Goal: Task Accomplishment & Management: Manage account settings

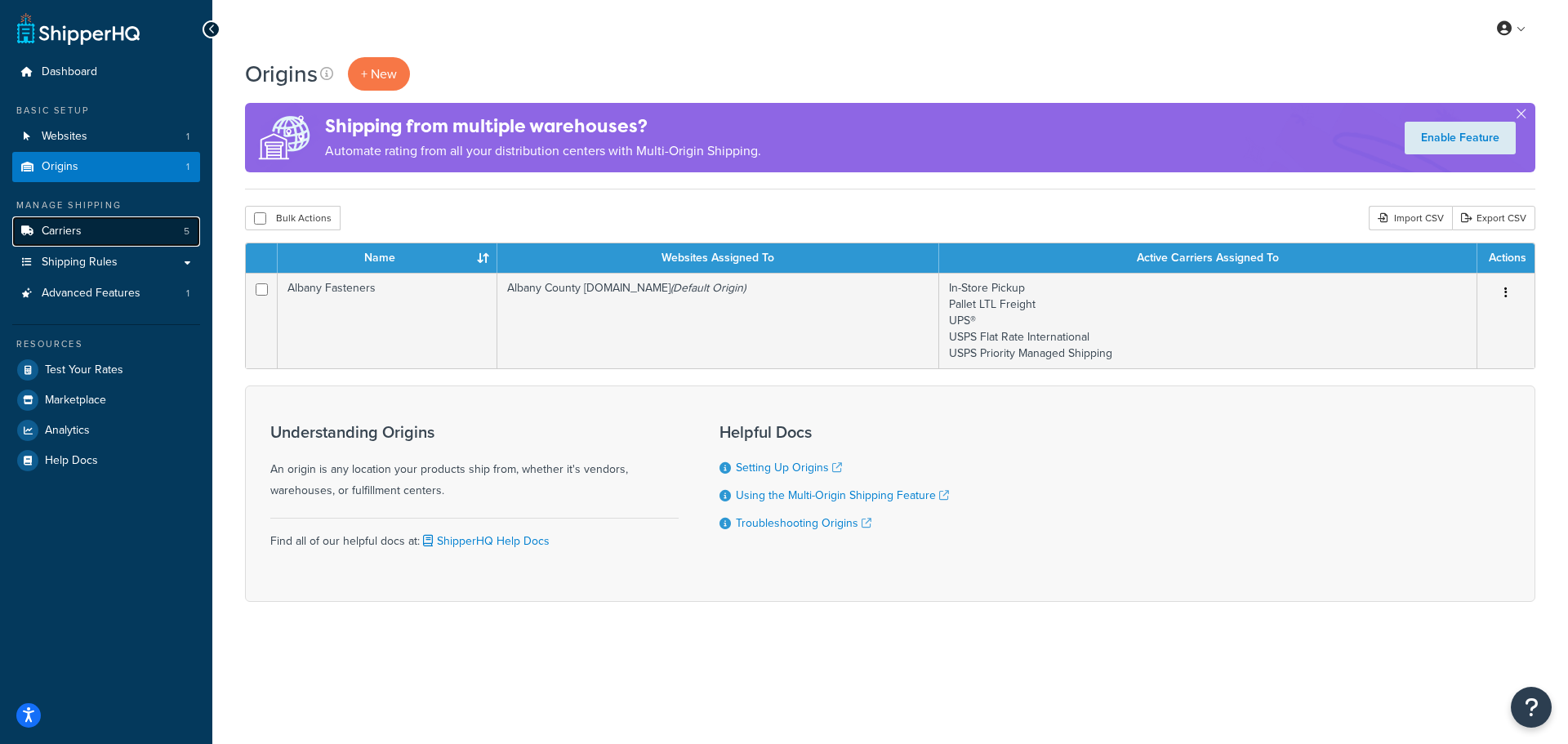
click at [89, 238] on link "Carriers 5" at bounding box center [107, 232] width 188 height 30
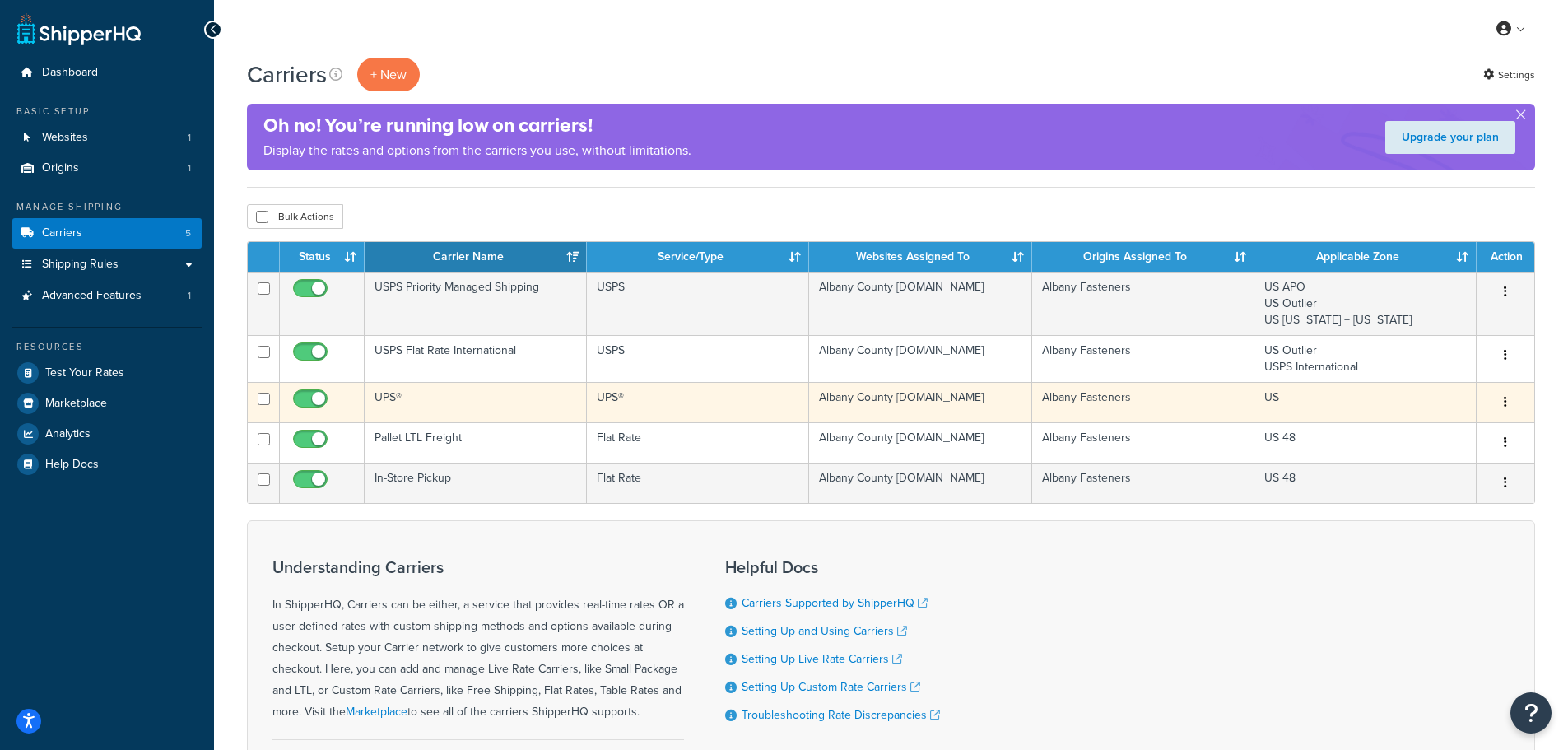
click at [1512, 407] on button "button" at bounding box center [1506, 403] width 23 height 26
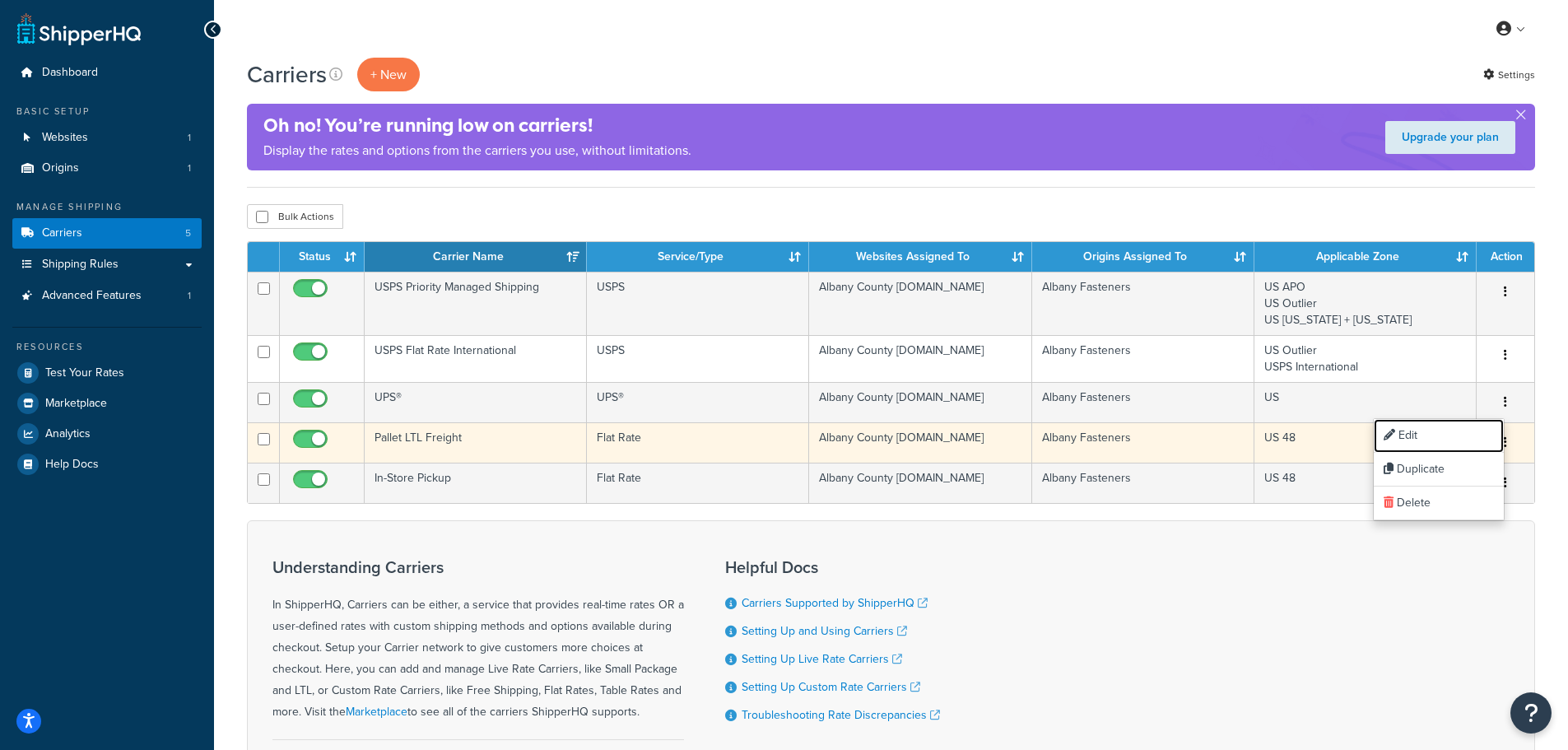
click at [1439, 432] on link "Edit" at bounding box center [1439, 435] width 130 height 33
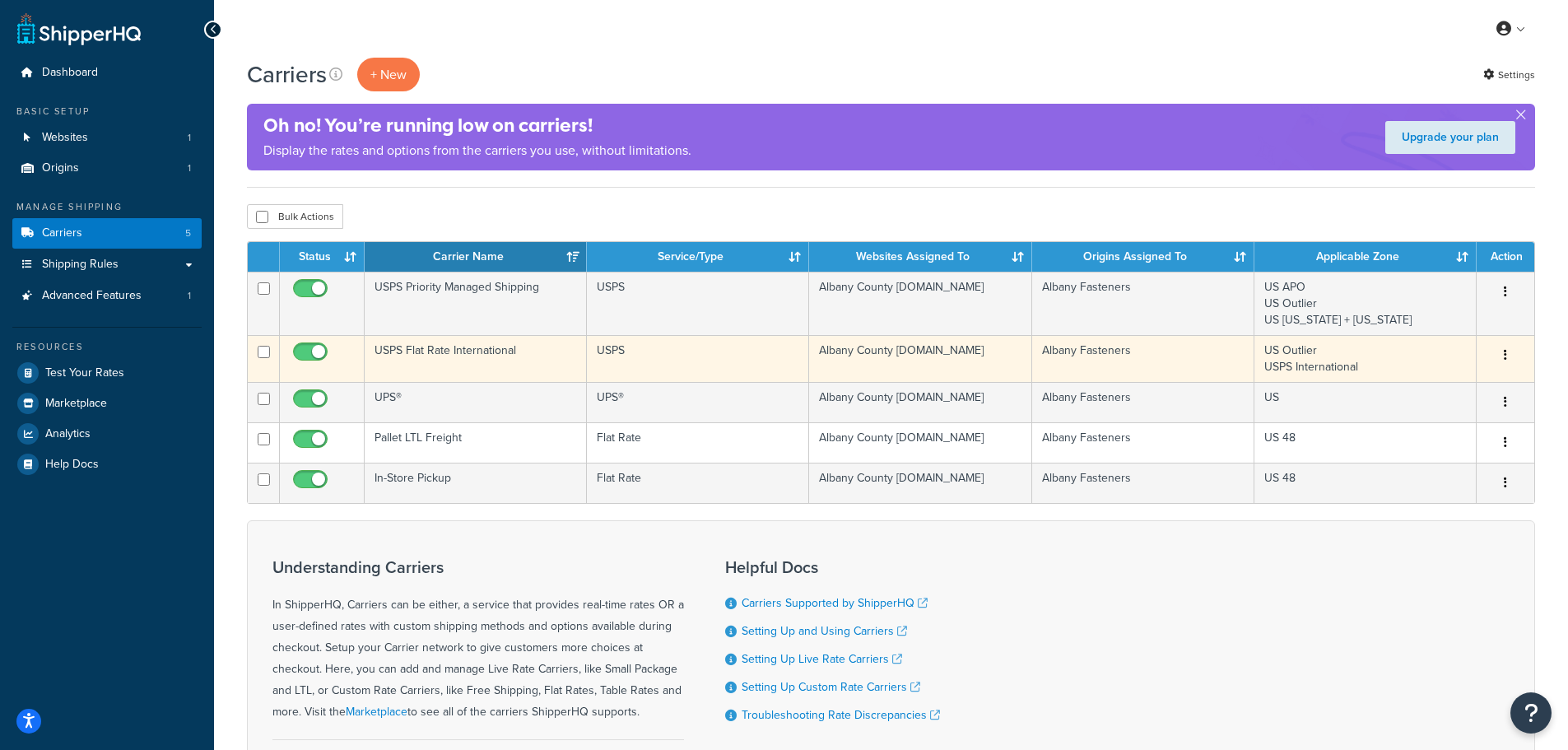
click at [1508, 356] on button "button" at bounding box center [1506, 356] width 23 height 26
click at [1438, 388] on link "Edit" at bounding box center [1439, 388] width 130 height 33
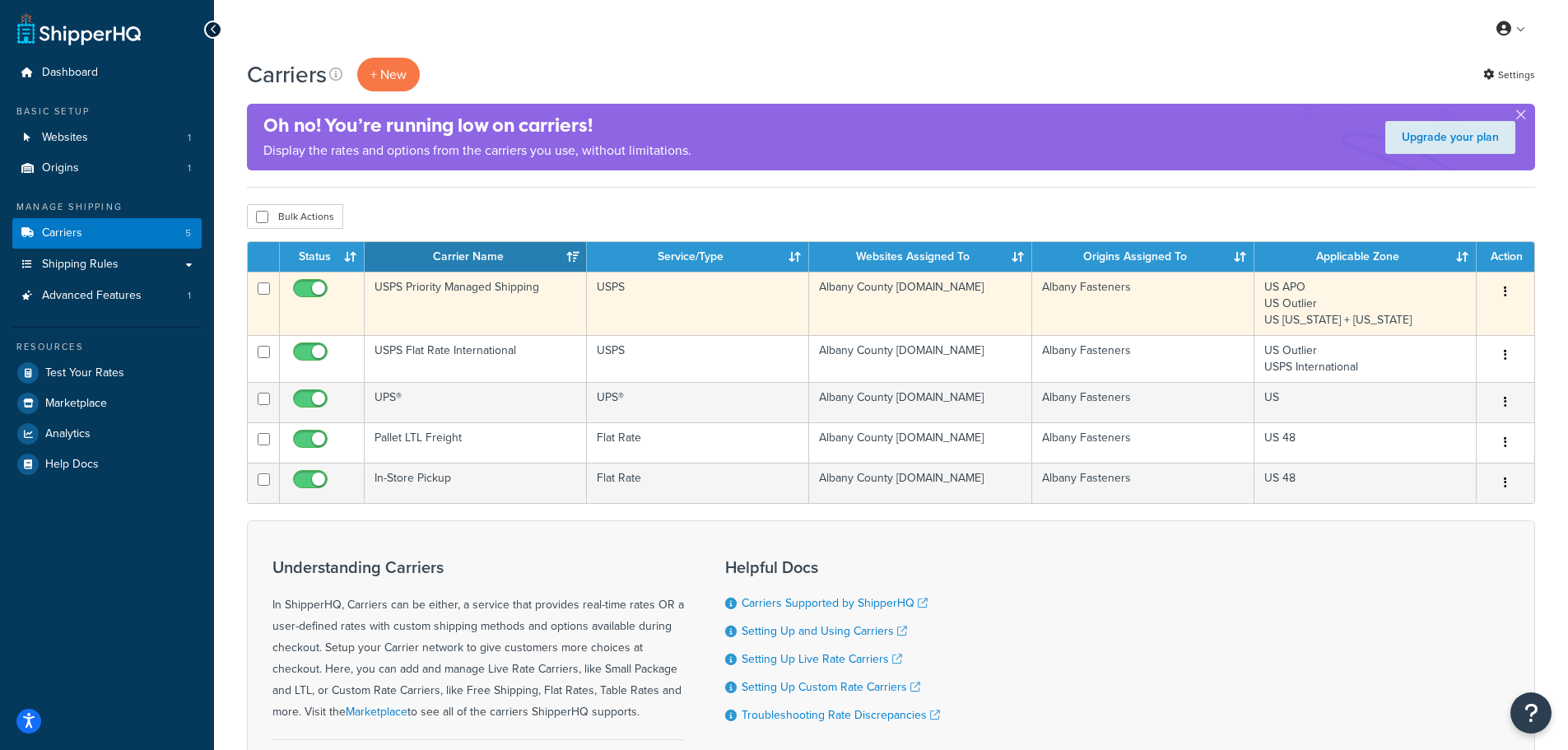
click at [1507, 289] on icon "button" at bounding box center [1506, 292] width 4 height 12
click at [1448, 322] on link "Edit" at bounding box center [1439, 325] width 130 height 33
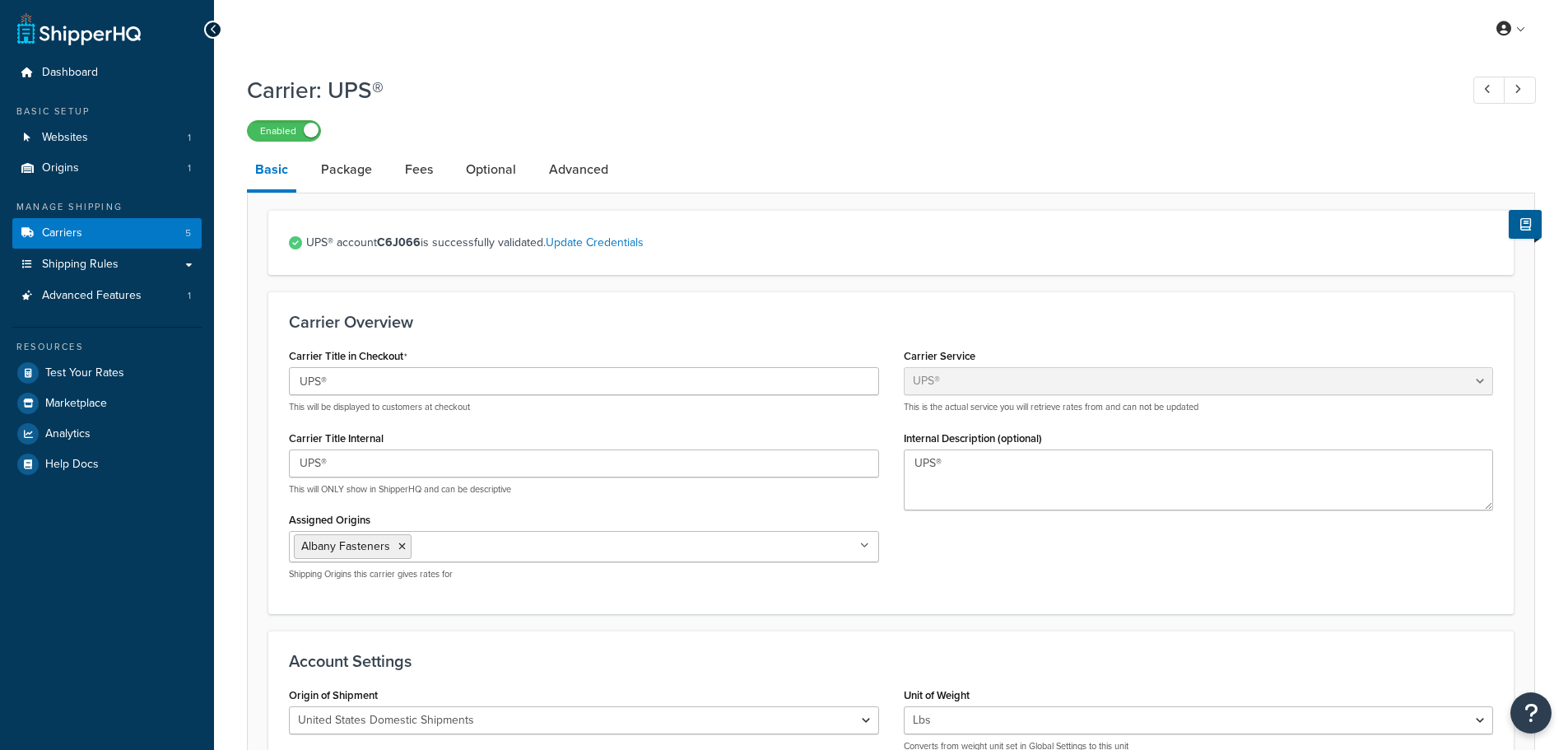
select select "ups"
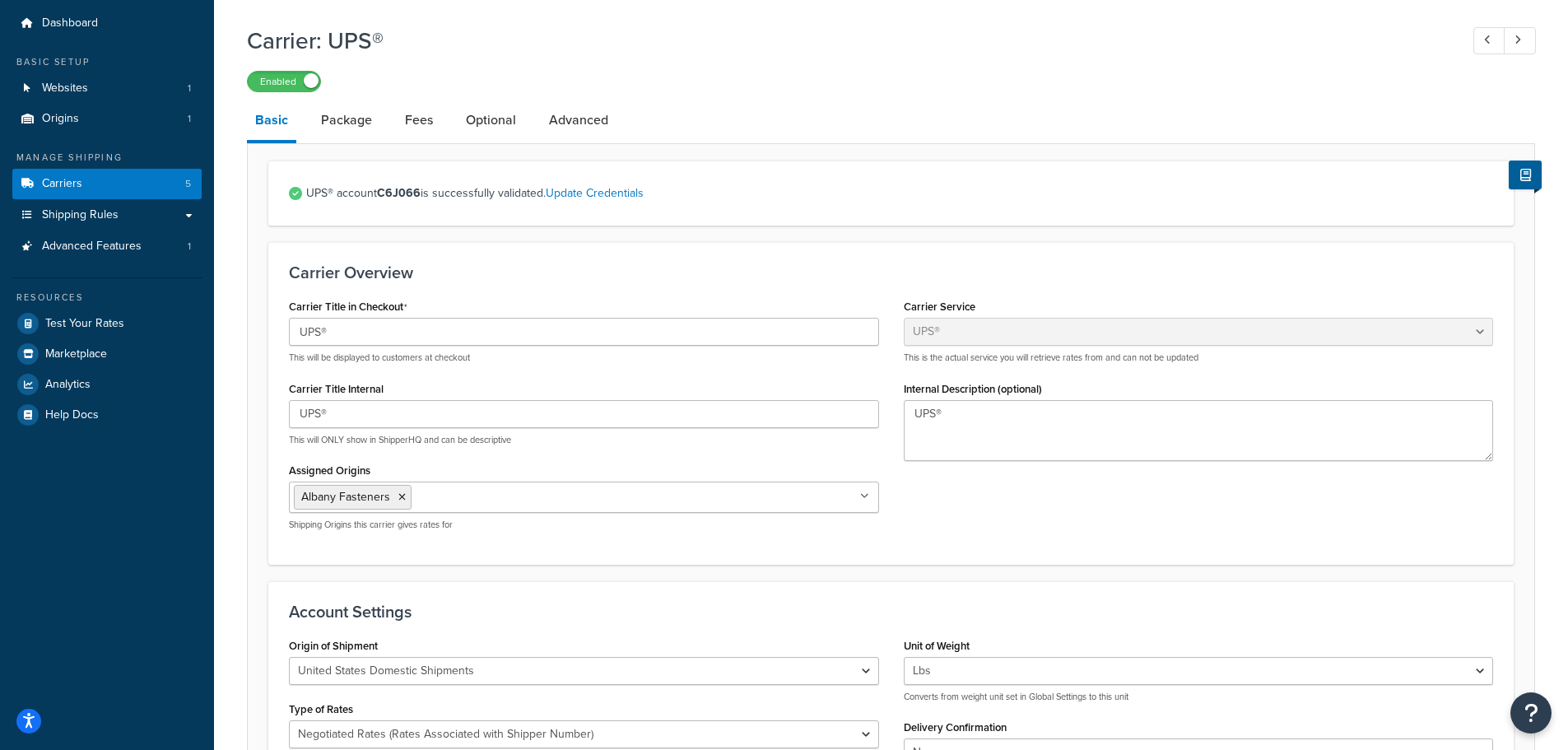
scroll to position [55, 0]
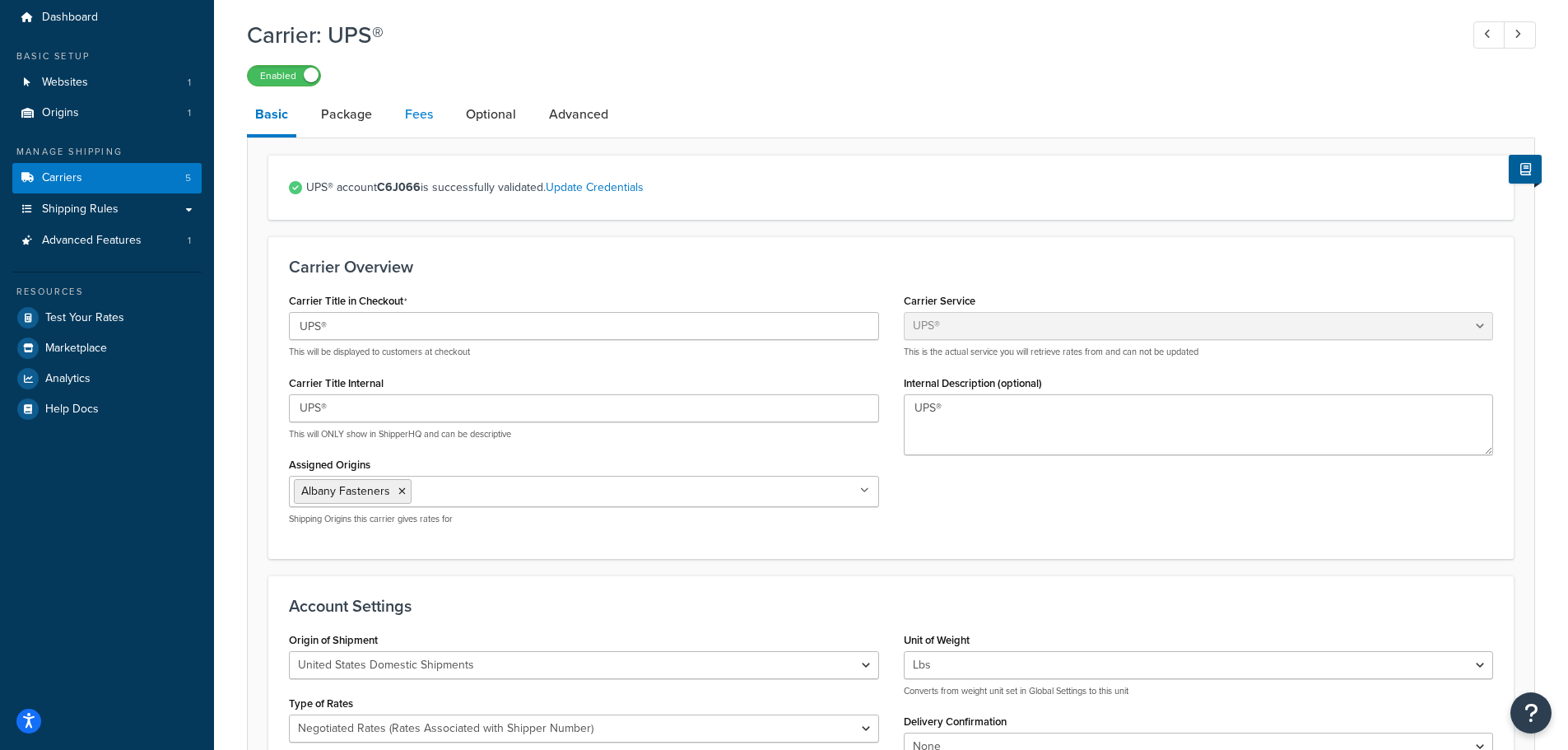
click at [407, 114] on link "Fees" at bounding box center [419, 115] width 44 height 40
select select "AFTER"
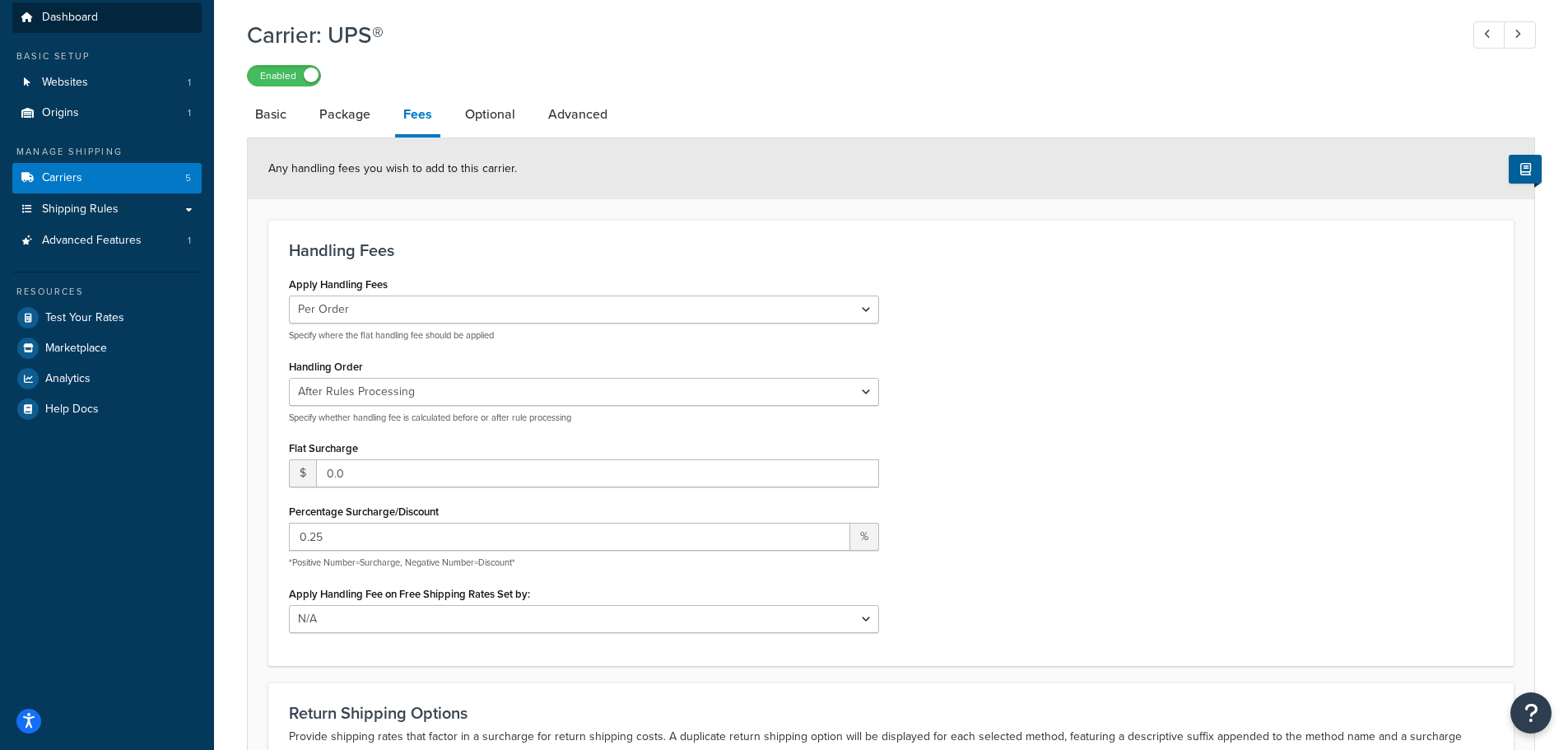
select select "ups"
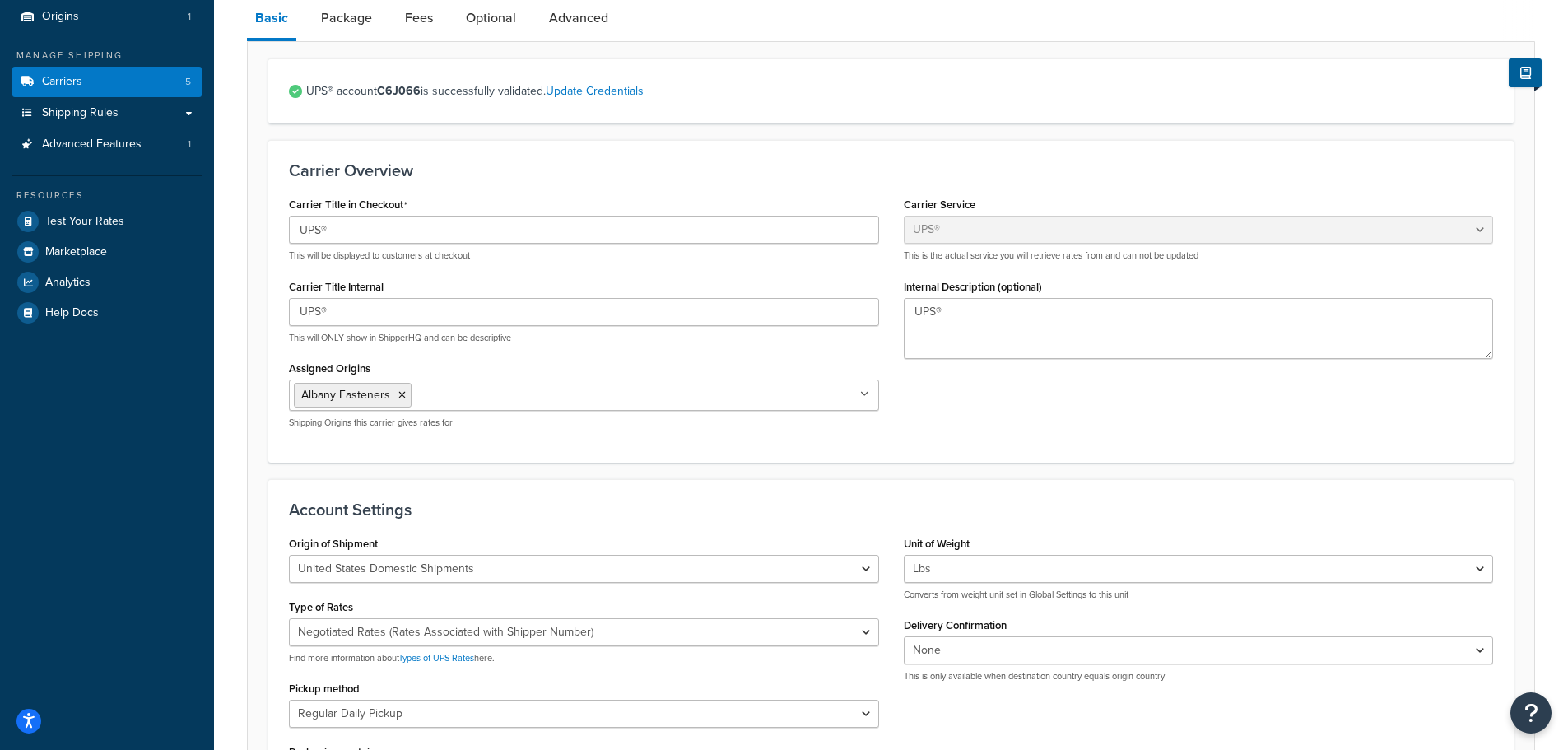
scroll to position [187, 0]
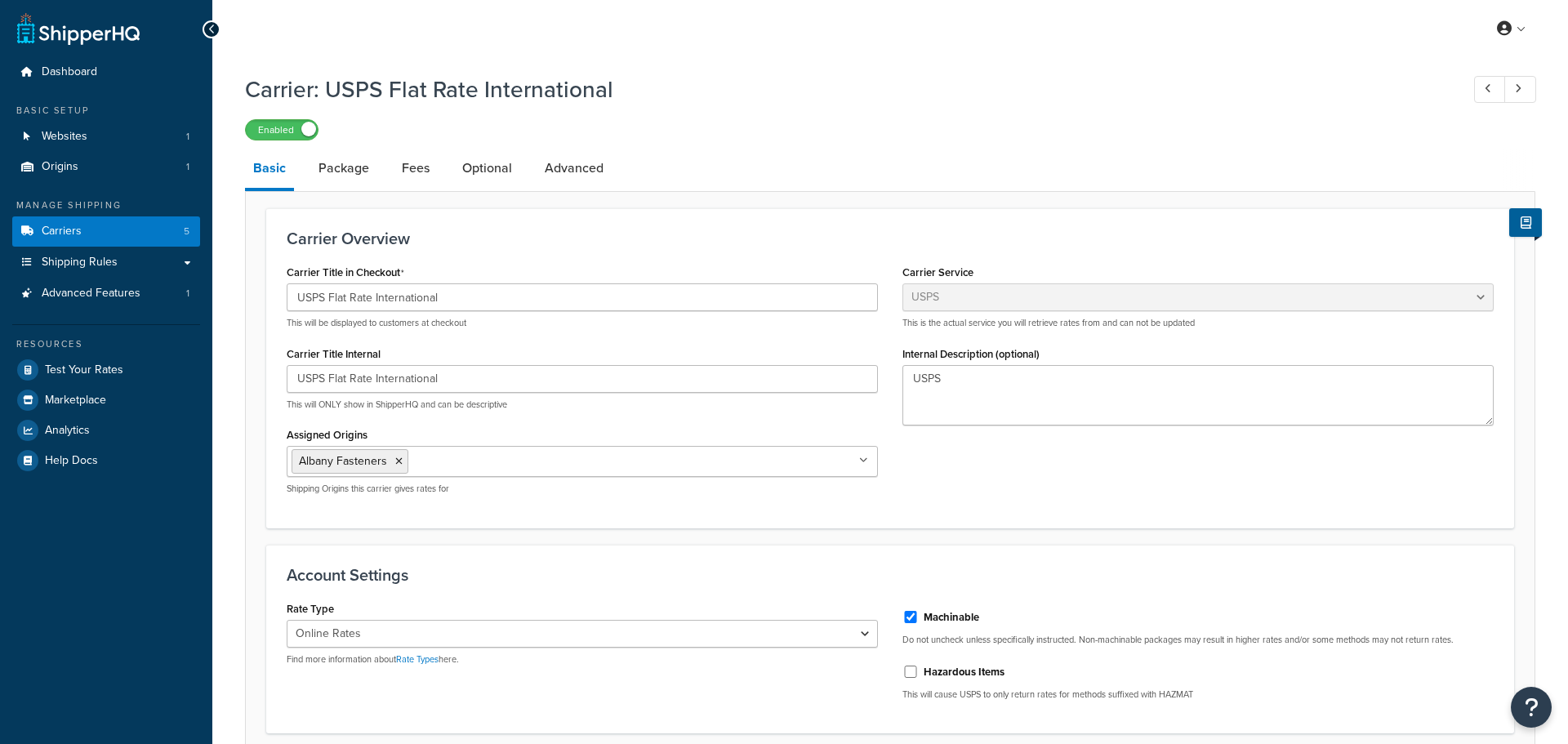
select select "usps"
select select "ONLINE"
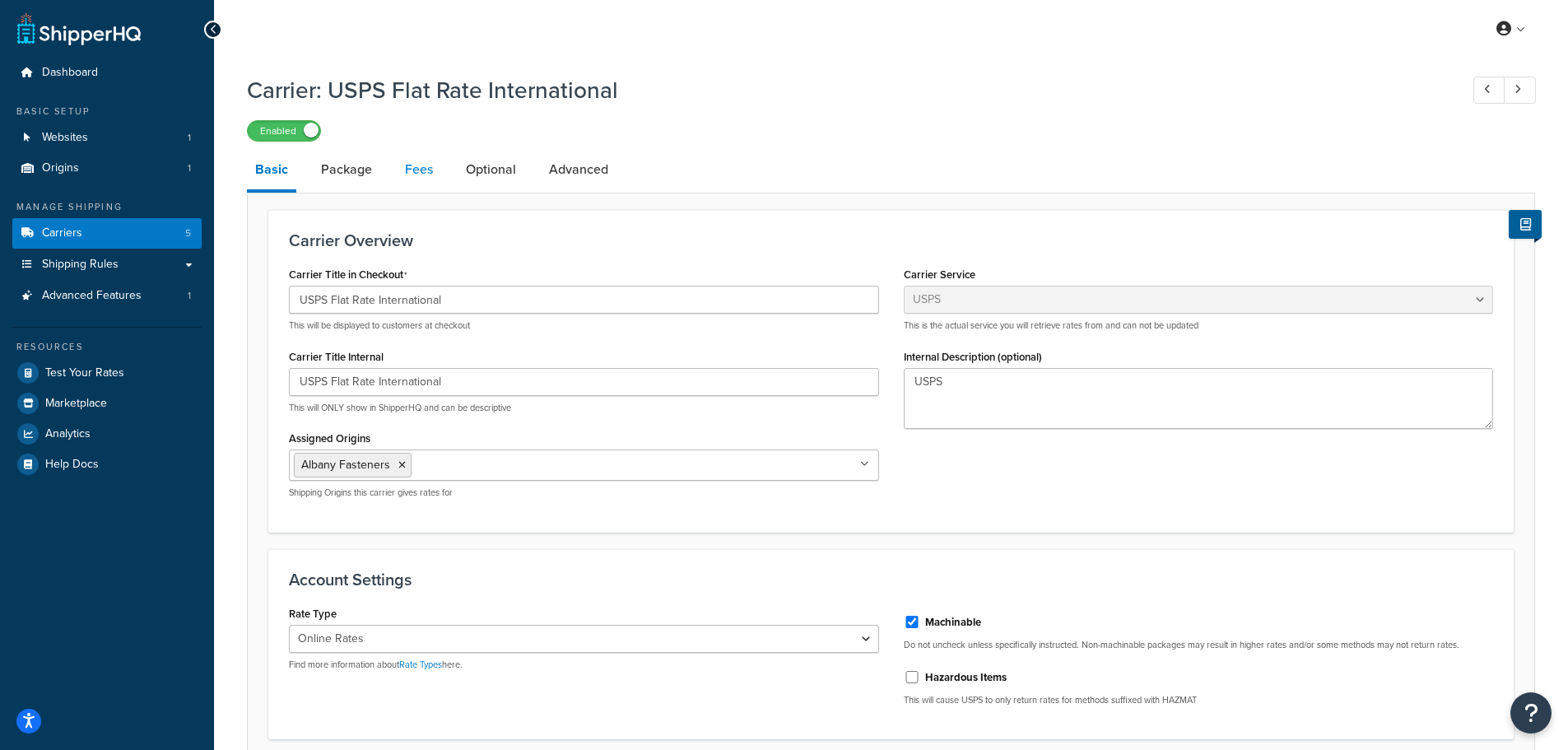
click at [412, 166] on link "Fees" at bounding box center [419, 170] width 44 height 40
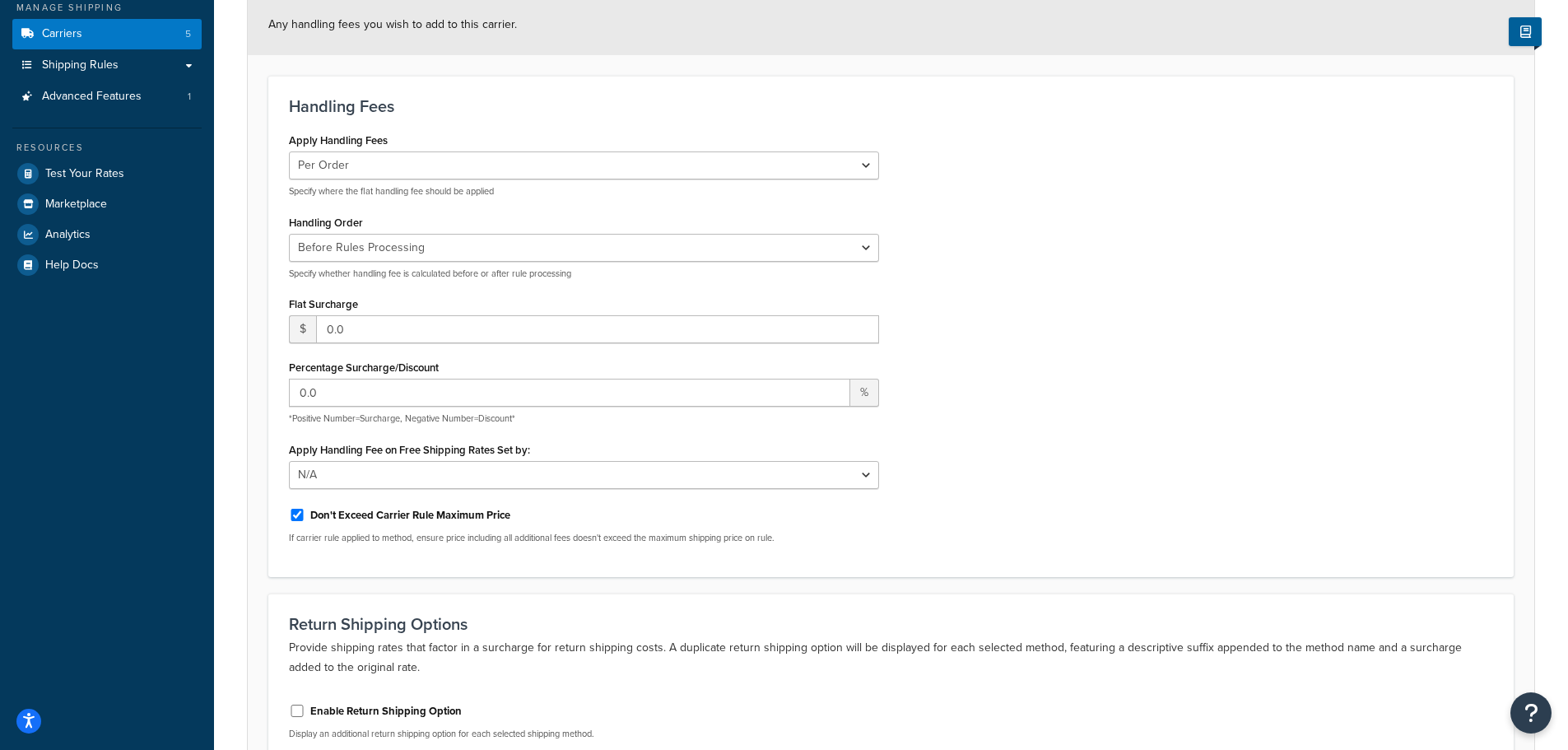
scroll to position [247, 0]
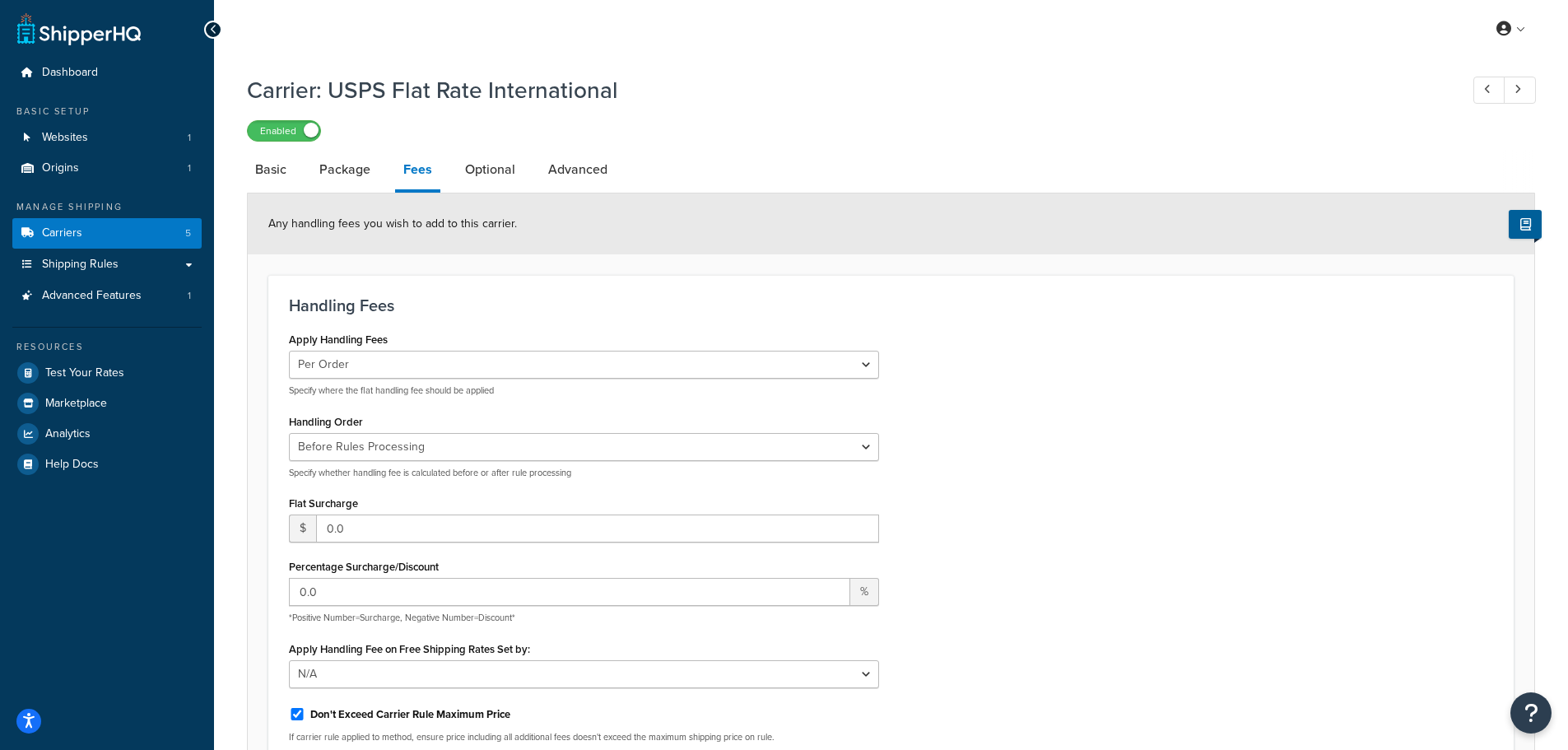
select select "usps"
select select "ONLINE"
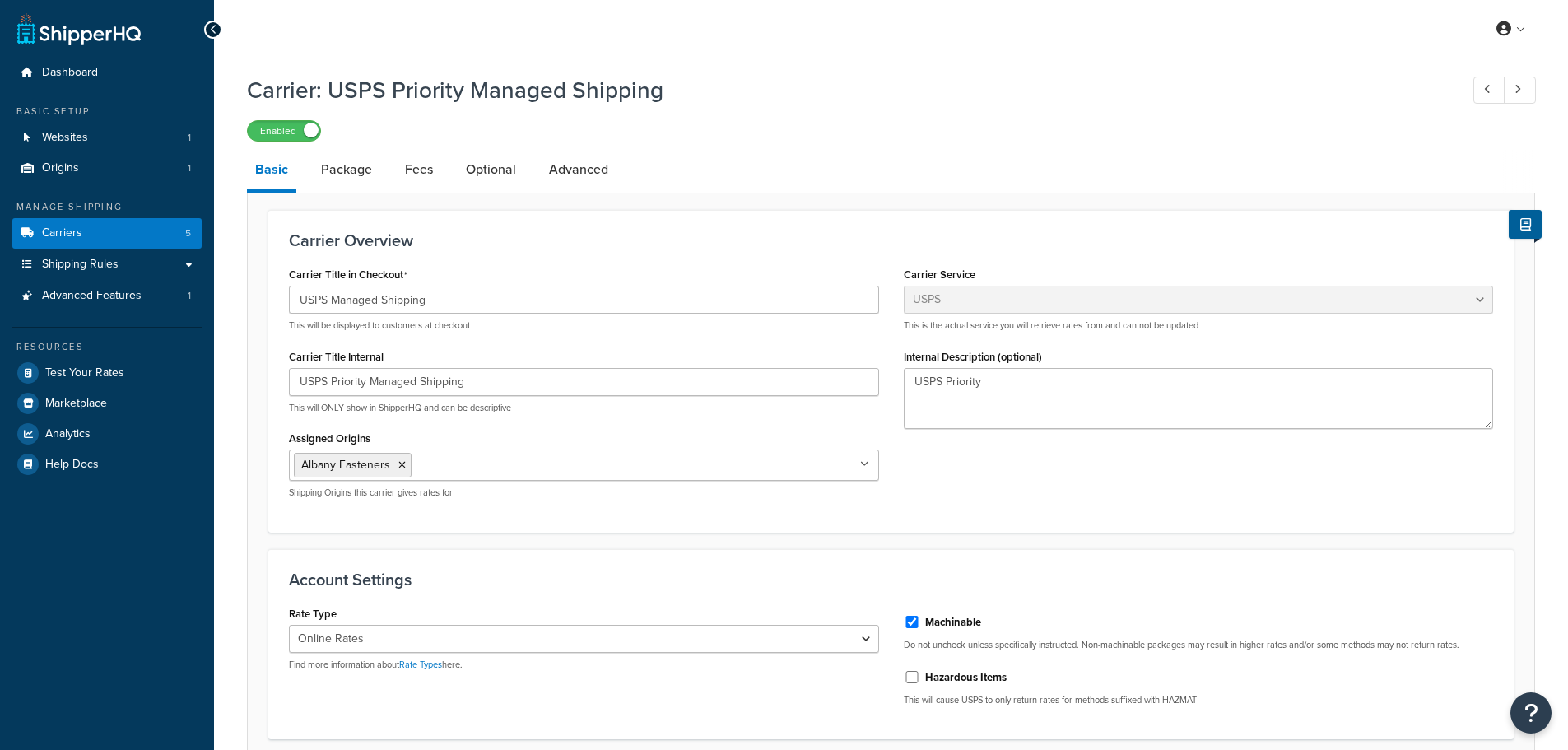
select select "usps"
select select "ONLINE"
click at [426, 165] on link "Fees" at bounding box center [419, 170] width 44 height 40
select select "AFTER"
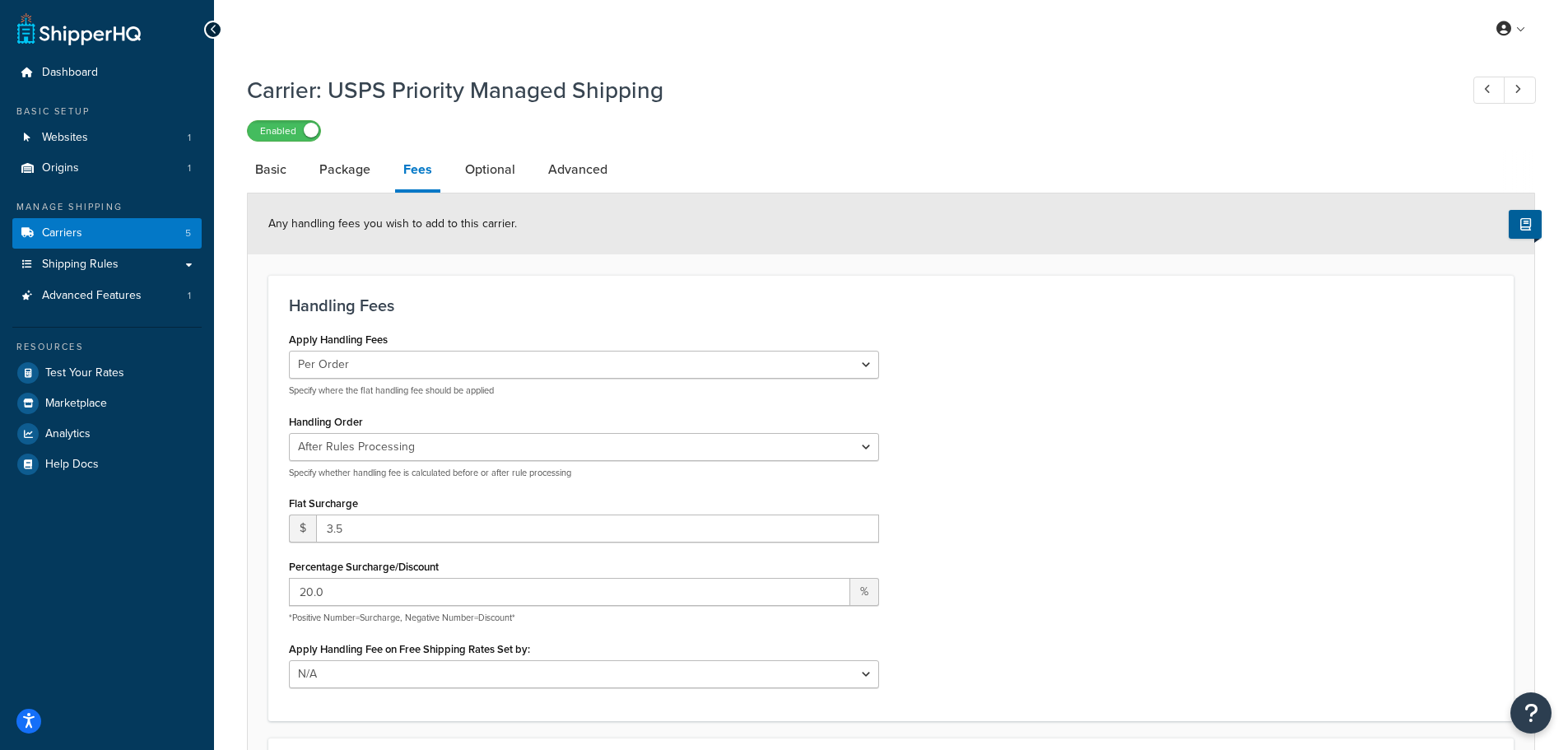
select select "usps"
select select "ONLINE"
